Goal: Book appointment/travel/reservation

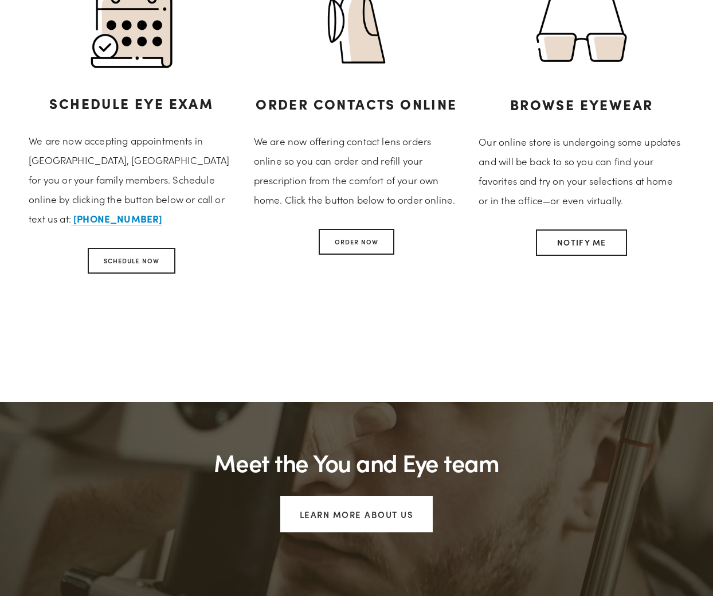
scroll to position [611, 0]
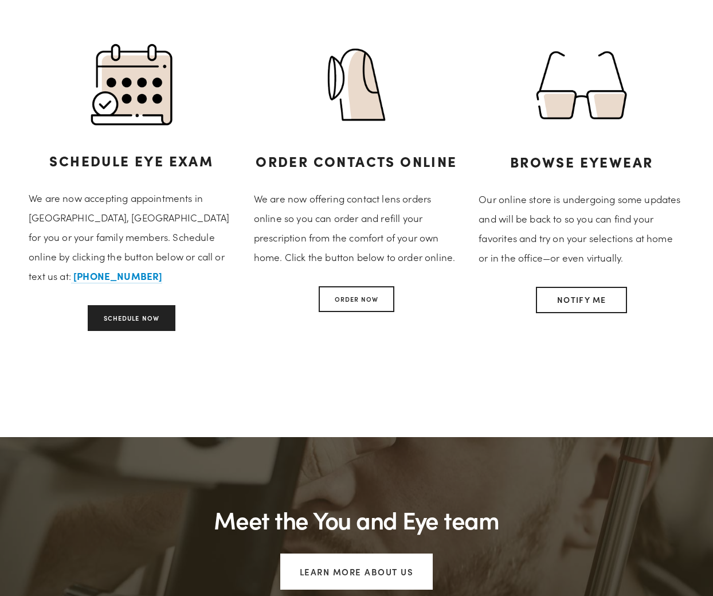
click at [148, 318] on link "Schedule Now" at bounding box center [132, 318] width 88 height 26
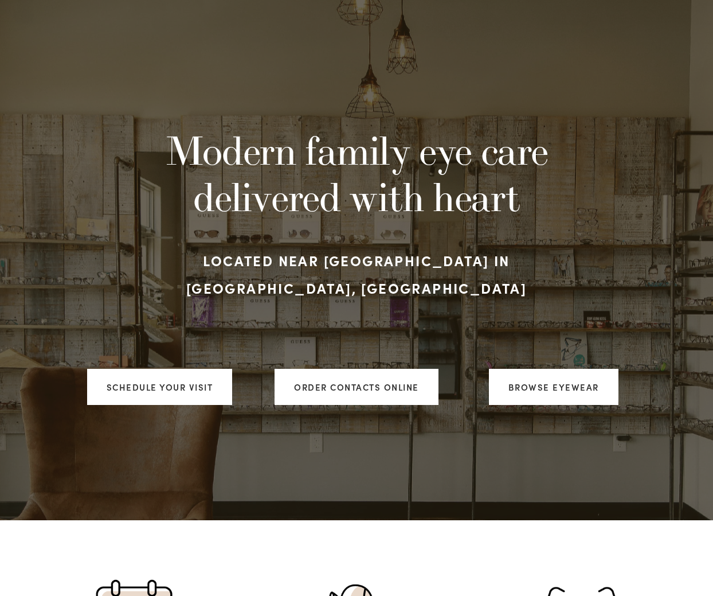
scroll to position [0, 0]
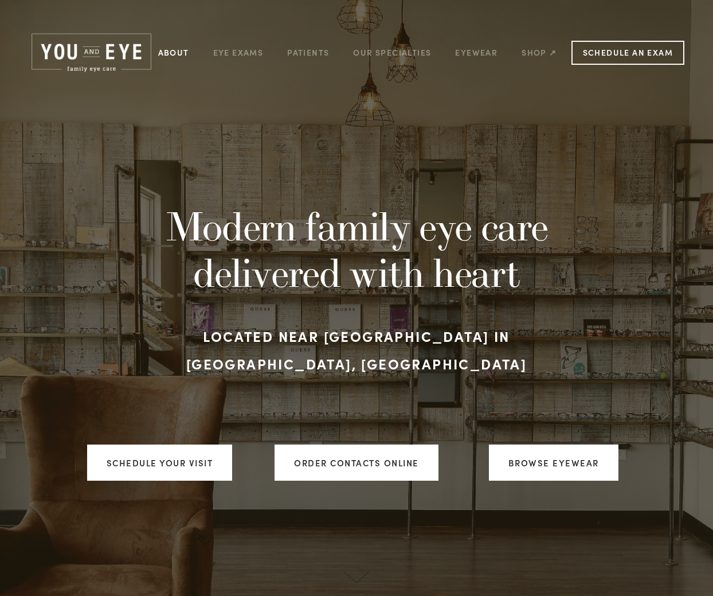
click at [183, 53] on link "About" at bounding box center [173, 53] width 31 height 18
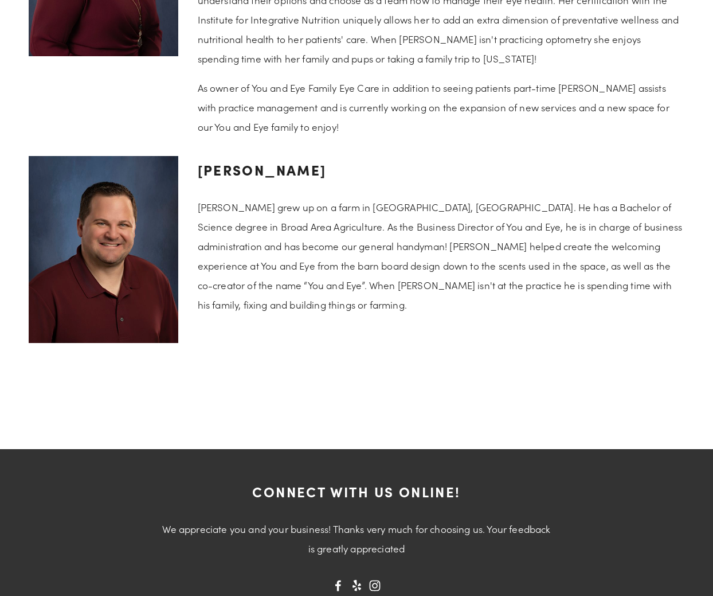
scroll to position [2103, 0]
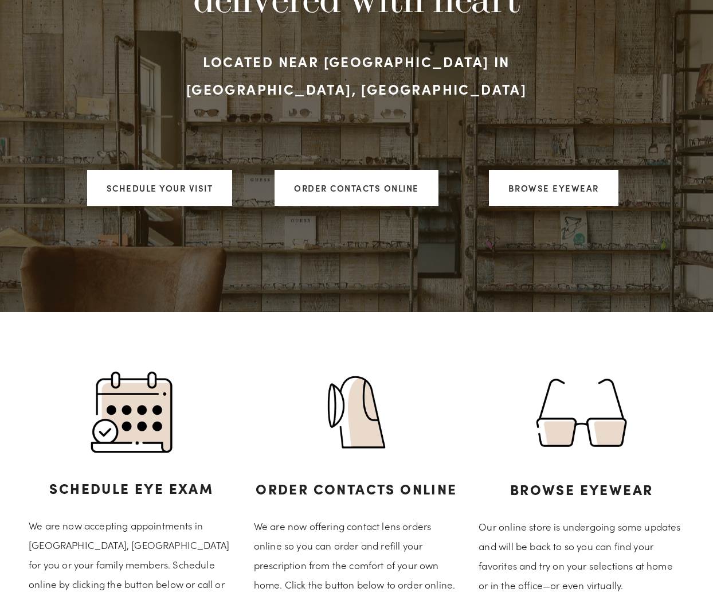
scroll to position [287, 0]
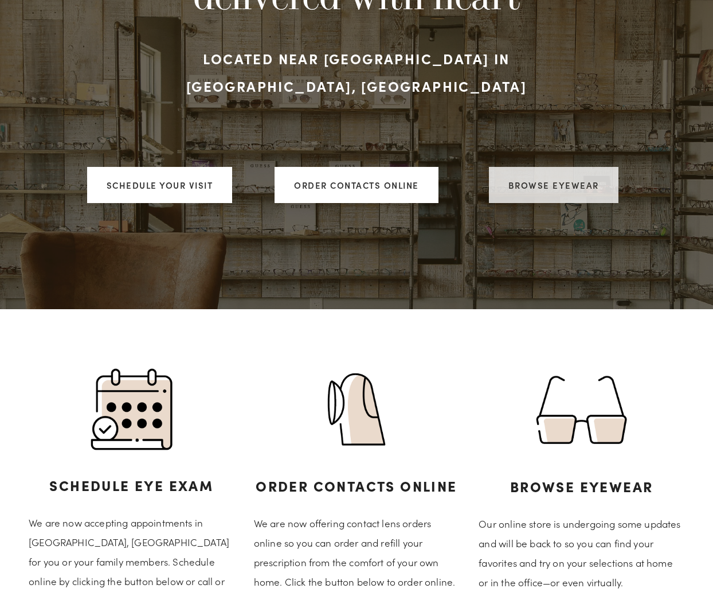
click at [553, 167] on link "Browse Eyewear" at bounding box center [554, 185] width 130 height 36
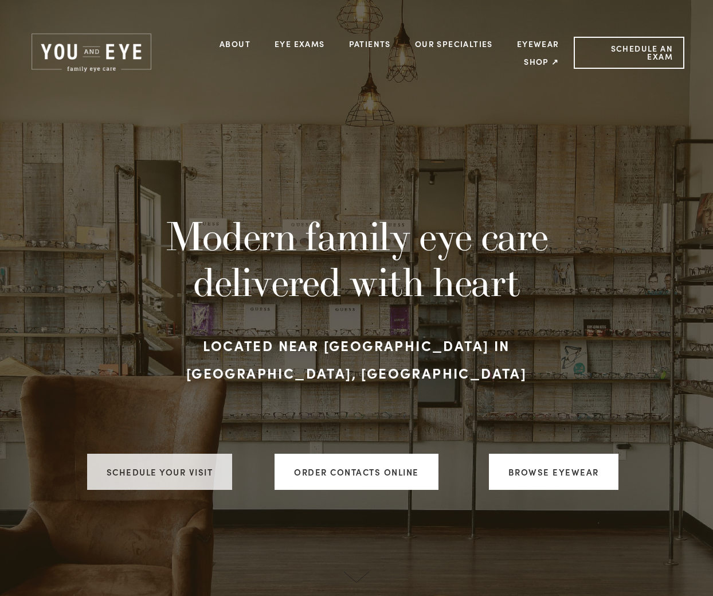
click at [193, 473] on link "Schedule your visit" at bounding box center [160, 471] width 146 height 36
